Goal: Task Accomplishment & Management: Use online tool/utility

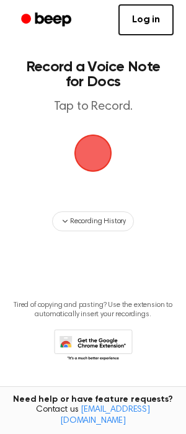
click at [95, 143] on span "button" at bounding box center [93, 154] width 38 height 38
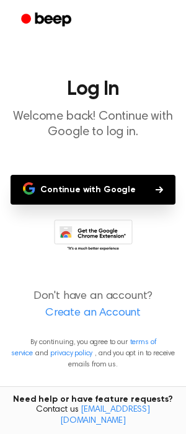
click at [114, 184] on button "Continue with Google" at bounding box center [93, 190] width 165 height 30
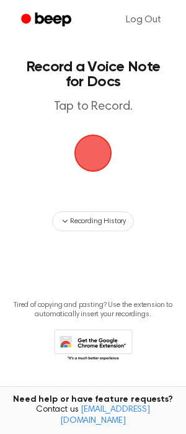
click at [89, 157] on span "button" at bounding box center [93, 153] width 42 height 42
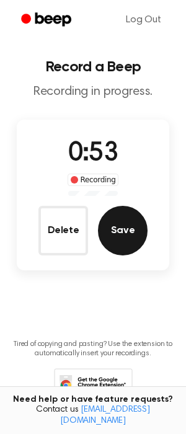
click at [123, 233] on button "Save" at bounding box center [123, 231] width 50 height 50
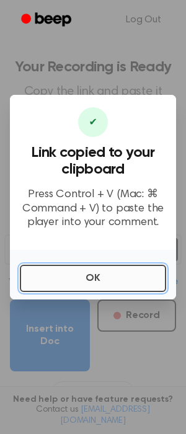
click at [105, 278] on button "OK" at bounding box center [93, 278] width 146 height 27
